Goal: Transaction & Acquisition: Purchase product/service

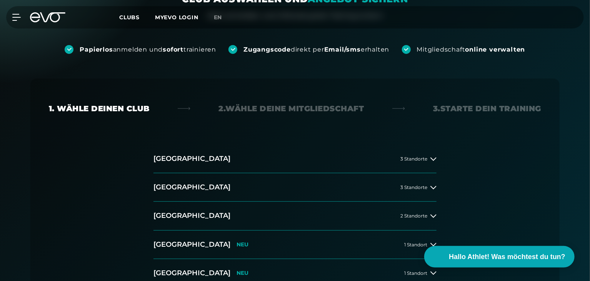
scroll to position [135, 0]
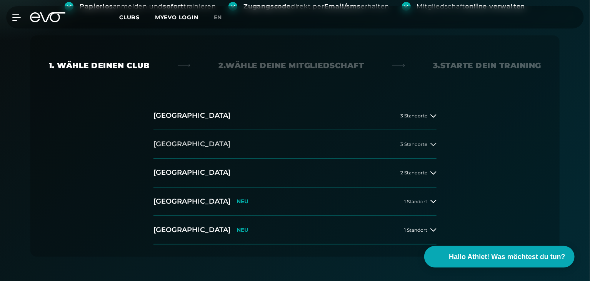
click at [181, 145] on button "[GEOGRAPHIC_DATA] 3 Standorte" at bounding box center [294, 144] width 283 height 28
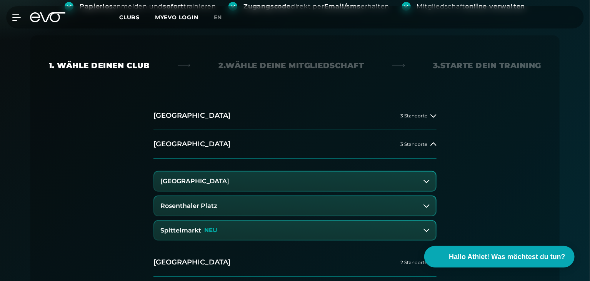
click at [205, 203] on h3 "Rosenthaler Platz" at bounding box center [188, 205] width 57 height 7
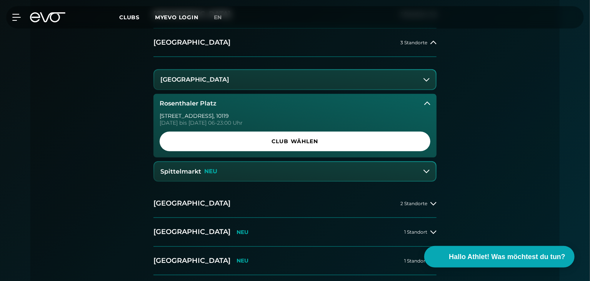
scroll to position [236, 0]
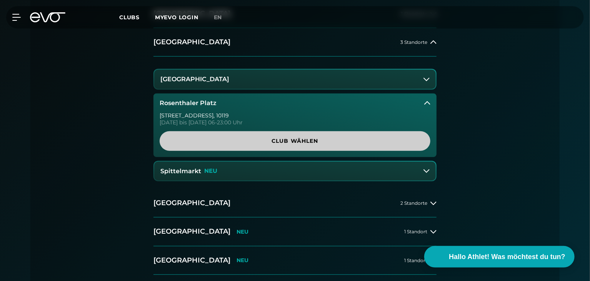
click at [260, 140] on span "Club wählen" at bounding box center [295, 141] width 234 height 8
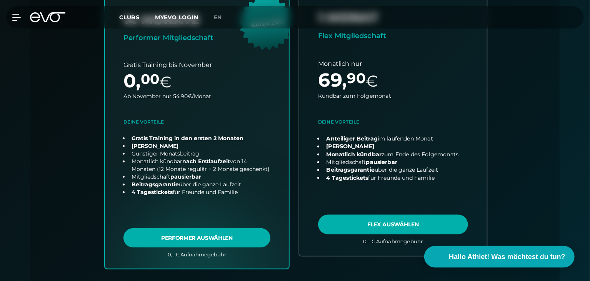
scroll to position [0, 0]
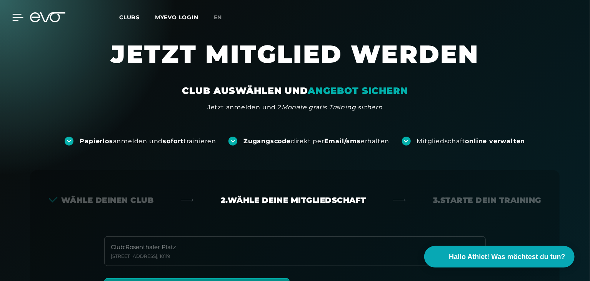
drag, startPoint x: 15, startPoint y: 25, endPoint x: 14, endPoint y: 18, distance: 7.0
click at [14, 18] on div "MyEVO Login Über EVO Mitgliedschaften Probetraining TAGESPASS EVO Studios Düsse…" at bounding box center [295, 17] width 587 height 22
click at [14, 18] on icon at bounding box center [17, 17] width 11 height 7
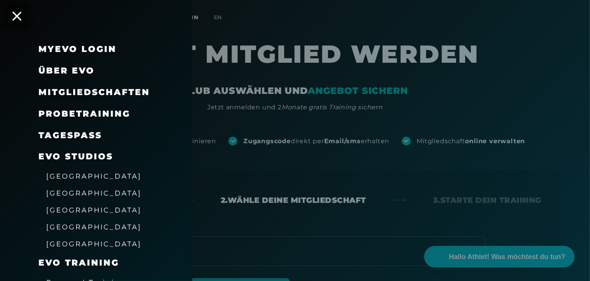
click at [68, 110] on span "Probetraining" at bounding box center [84, 113] width 92 height 10
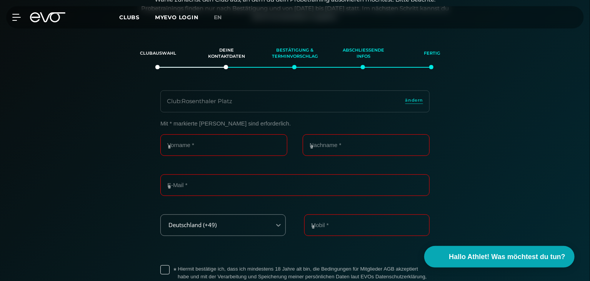
scroll to position [132, 0]
click at [14, 20] on icon at bounding box center [18, 17] width 11 height 6
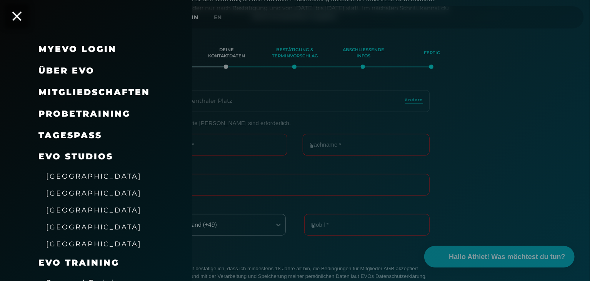
click at [70, 94] on span "Mitgliedschaften" at bounding box center [93, 92] width 111 height 10
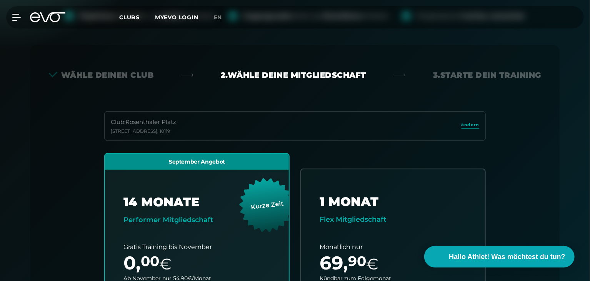
scroll to position [90, 0]
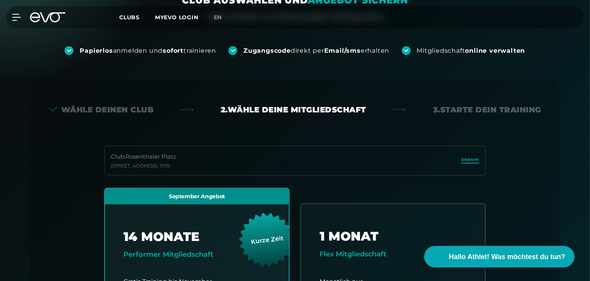
click at [464, 158] on span "ändern" at bounding box center [470, 159] width 18 height 7
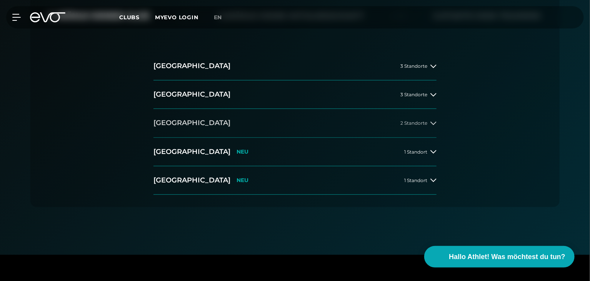
scroll to position [149, 0]
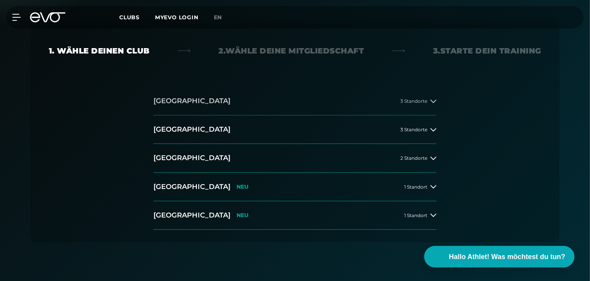
click at [185, 100] on h2 "[GEOGRAPHIC_DATA]" at bounding box center [191, 101] width 77 height 10
